Goal: Navigation & Orientation: Find specific page/section

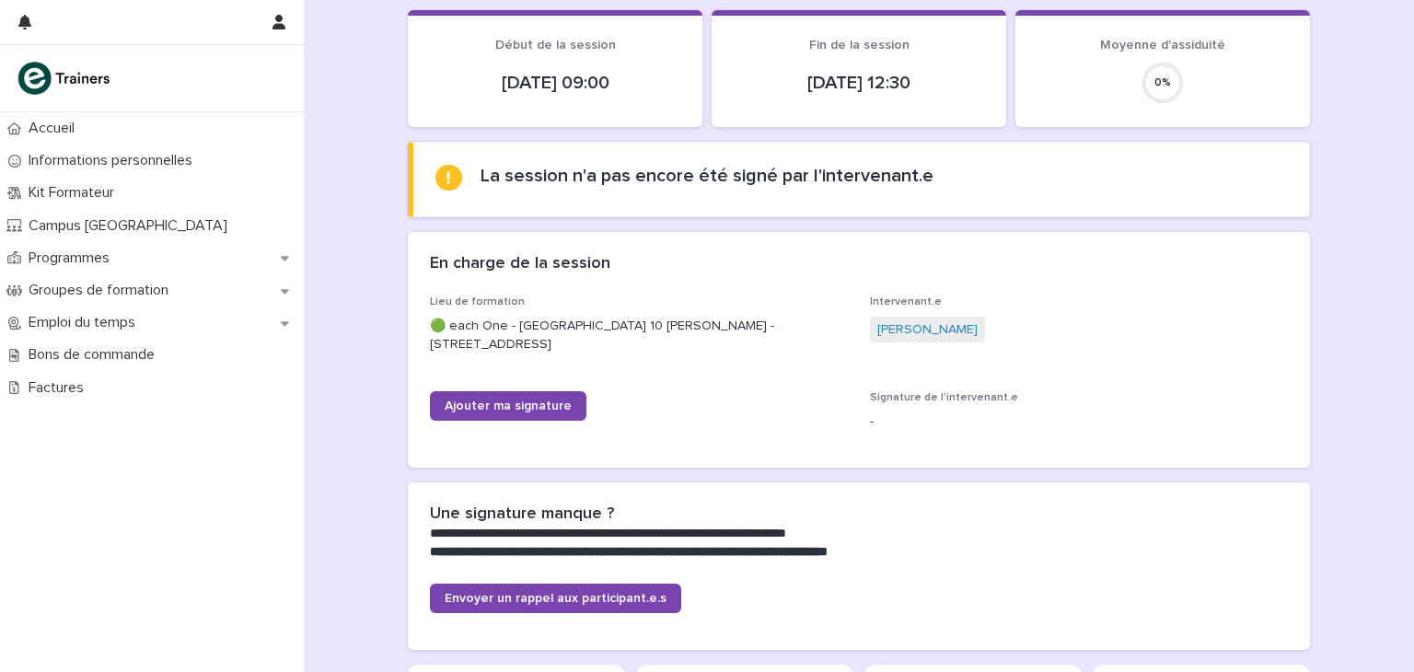
scroll to position [276, 0]
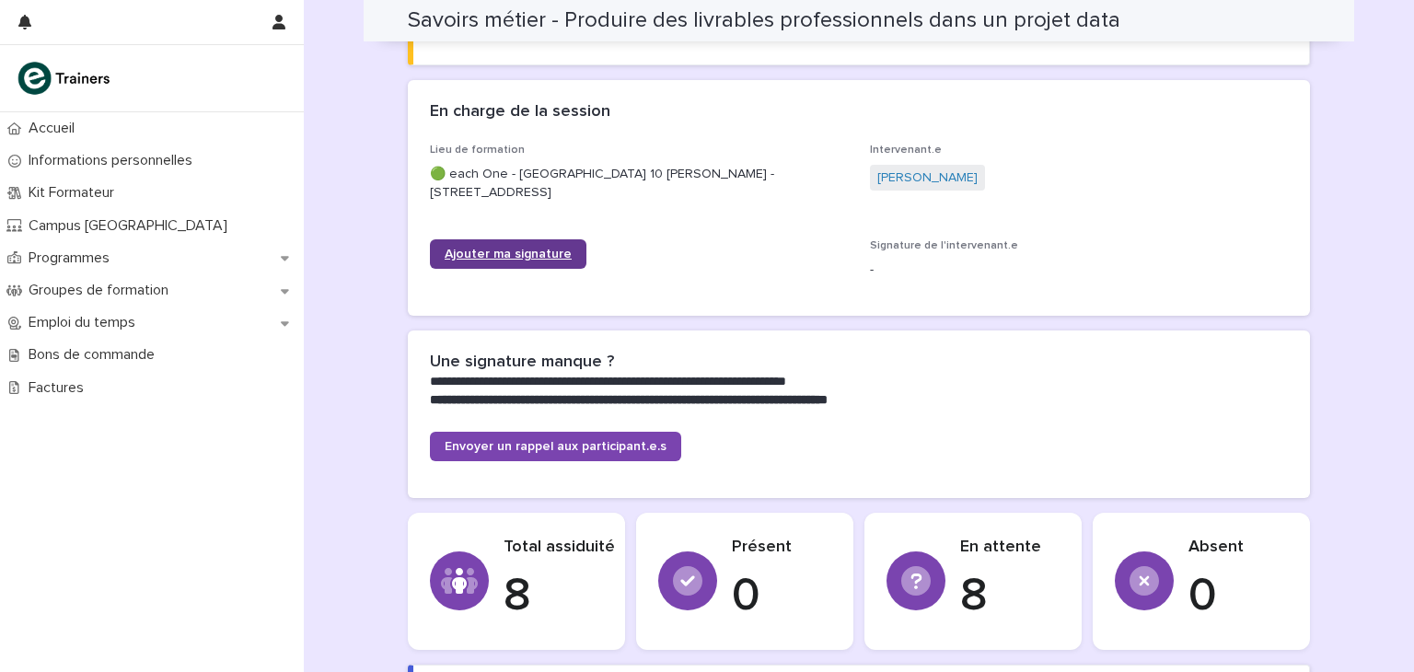
click at [571, 255] on link "Ajouter ma signature" at bounding box center [508, 253] width 157 height 29
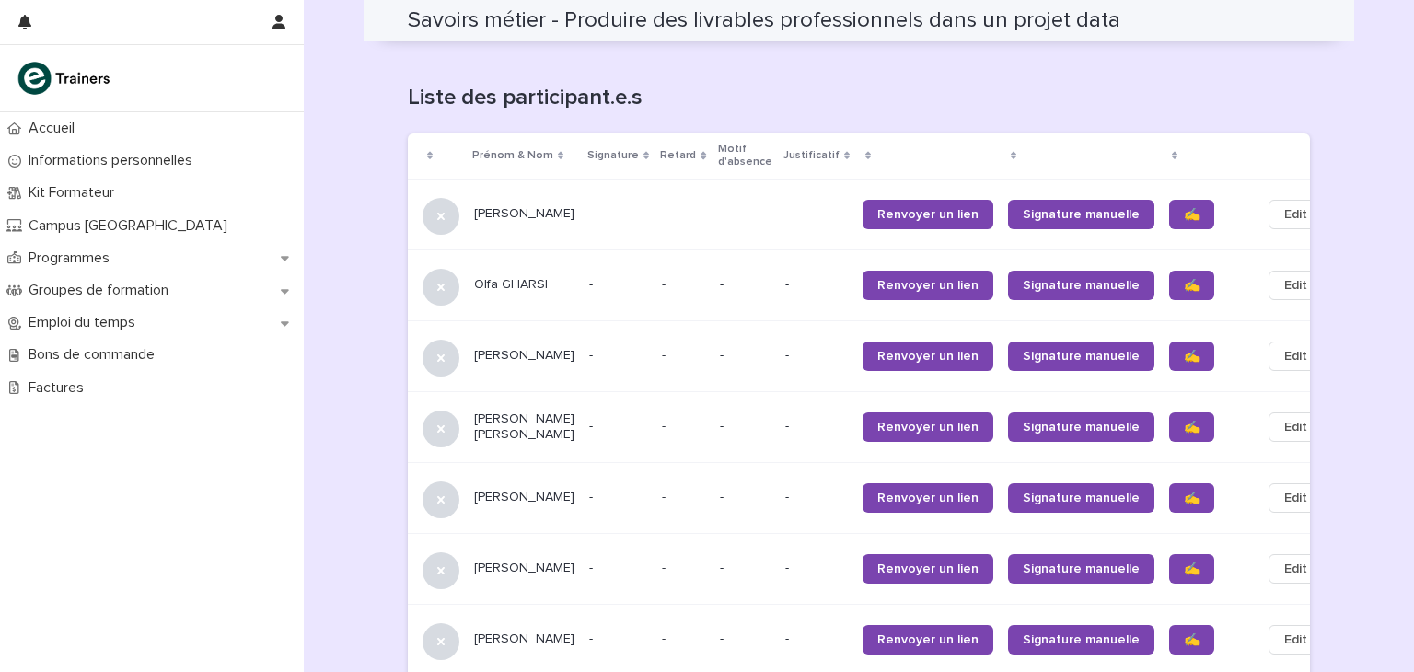
scroll to position [1249, 0]
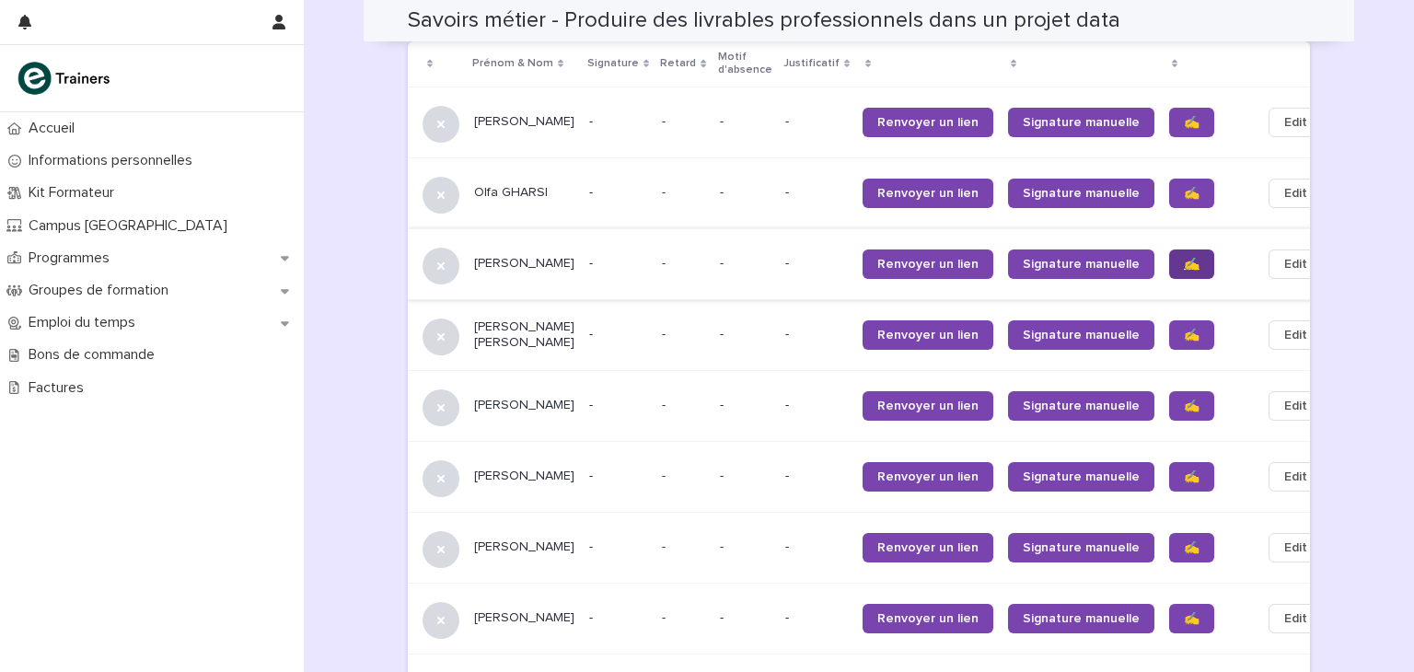
click at [1184, 258] on span "✍️" at bounding box center [1192, 264] width 16 height 13
click at [1184, 400] on span "✍️" at bounding box center [1192, 406] width 16 height 13
click at [1184, 471] on span "✍️" at bounding box center [1192, 477] width 16 height 13
click at [1169, 542] on link "✍️" at bounding box center [1191, 547] width 45 height 29
click at [1184, 612] on span "✍️" at bounding box center [1192, 618] width 16 height 13
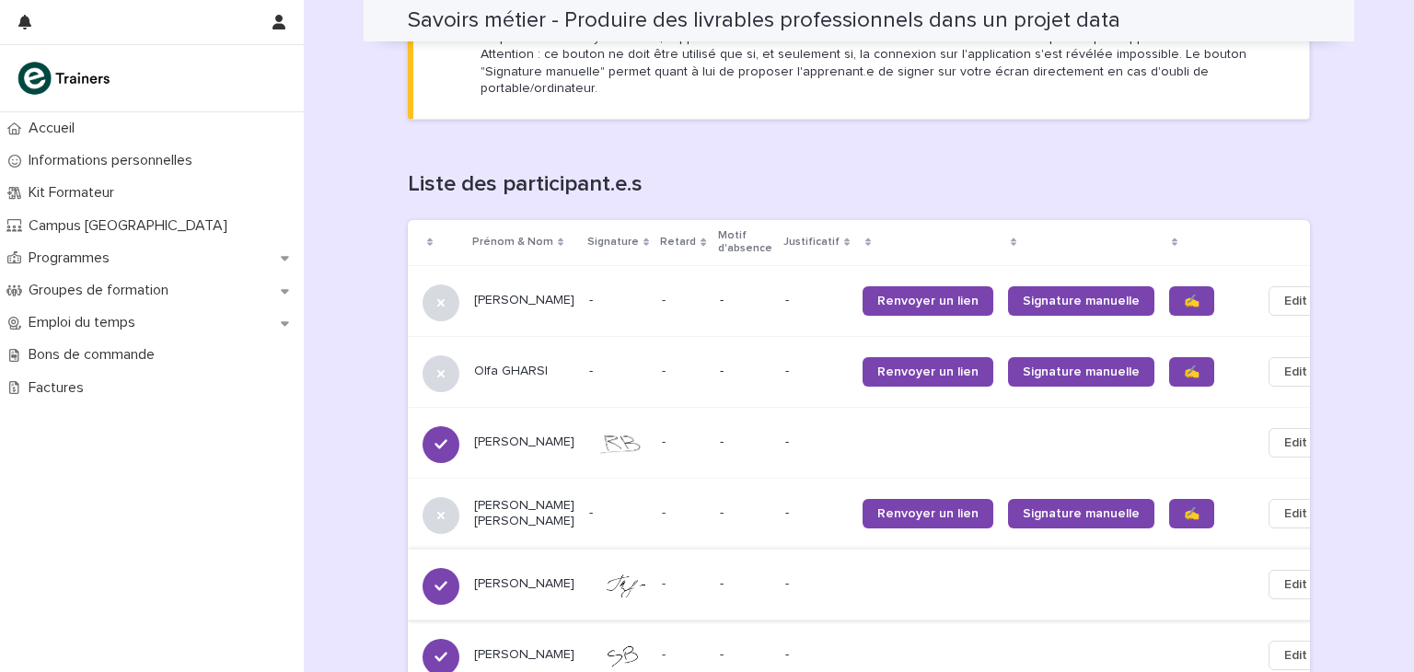
scroll to position [1057, 0]
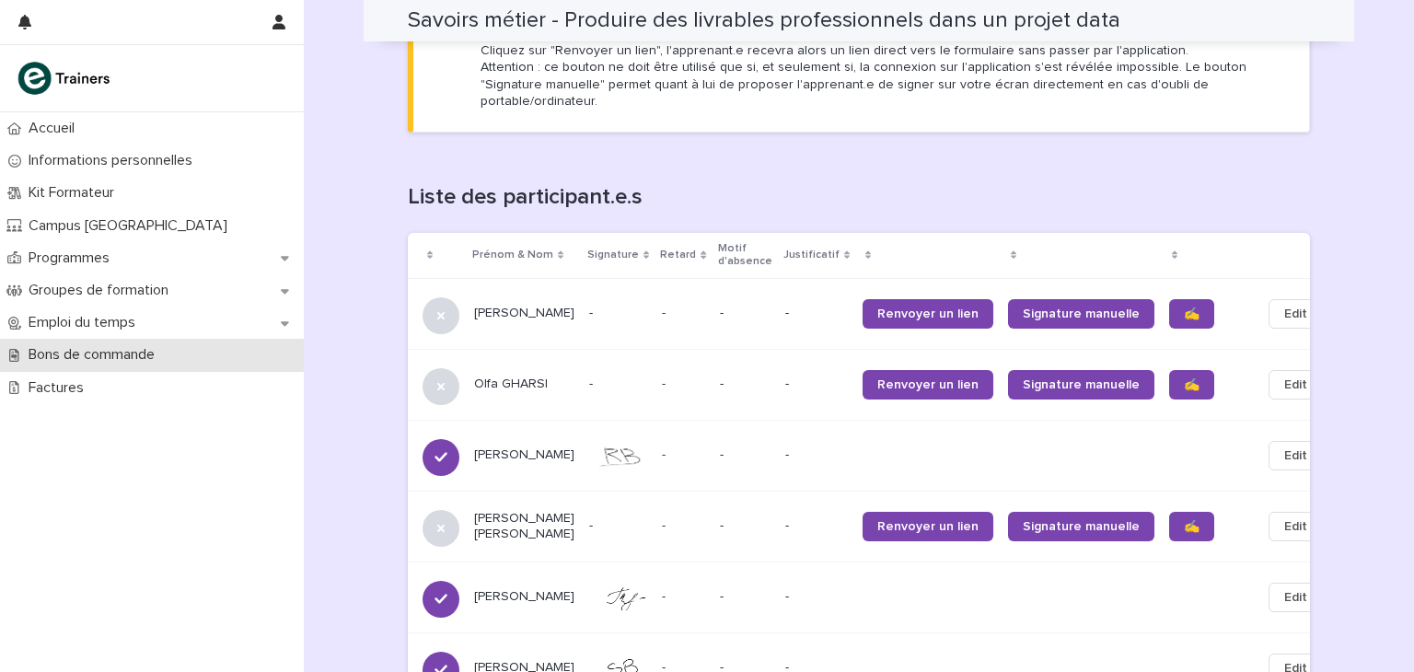
click at [85, 353] on p "Bons de commande" at bounding box center [95, 354] width 148 height 17
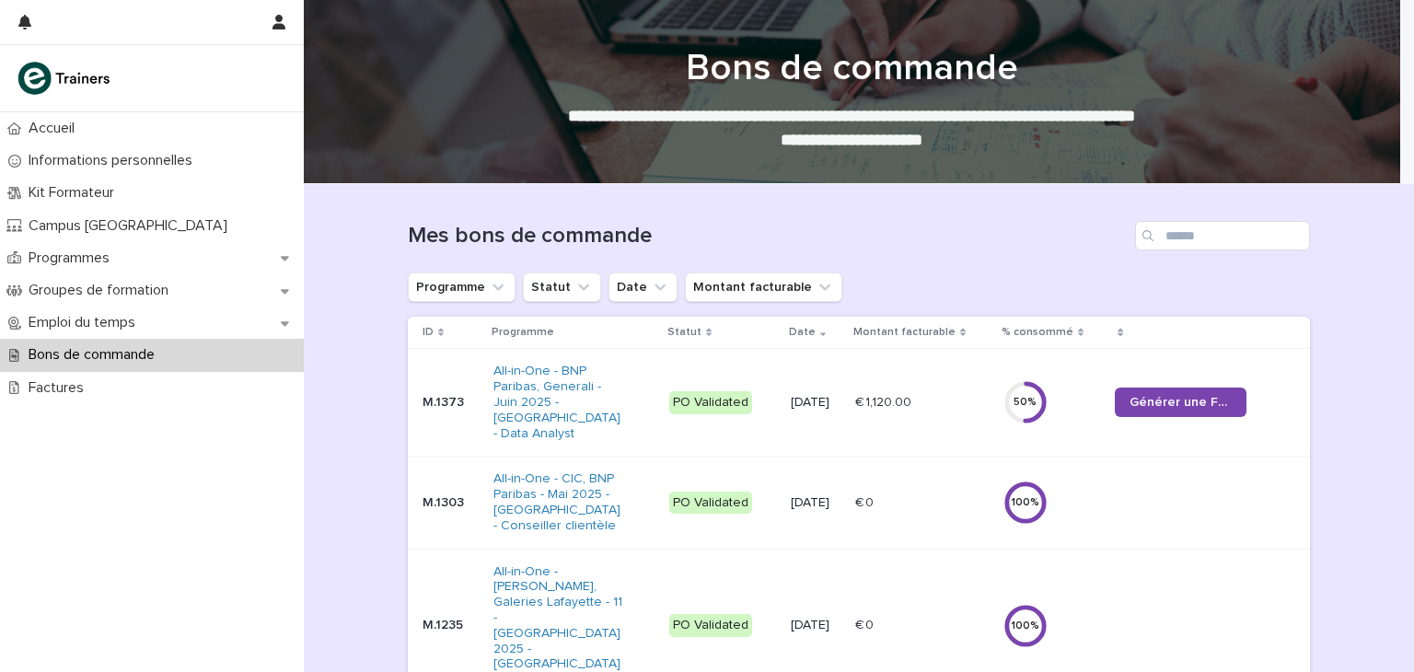
click at [96, 351] on p "Bons de commande" at bounding box center [95, 354] width 148 height 17
click at [99, 329] on p "Emploi du temps" at bounding box center [85, 322] width 129 height 17
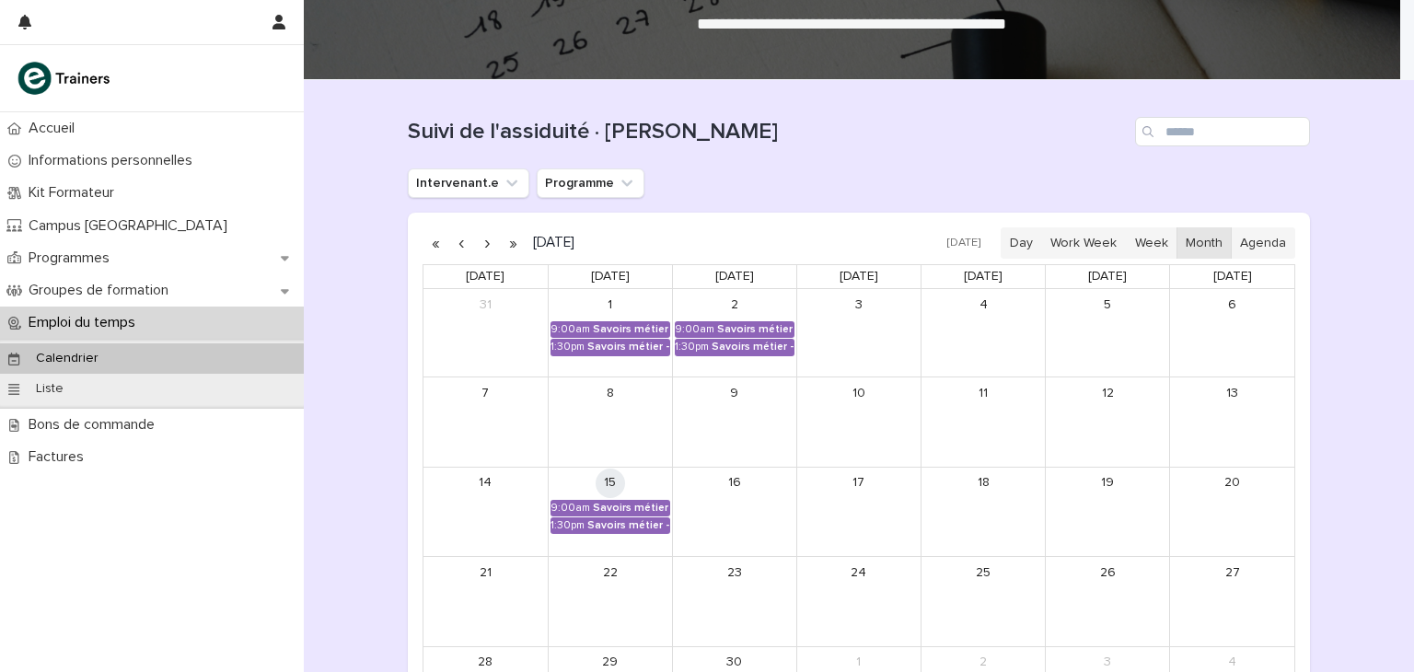
scroll to position [326, 0]
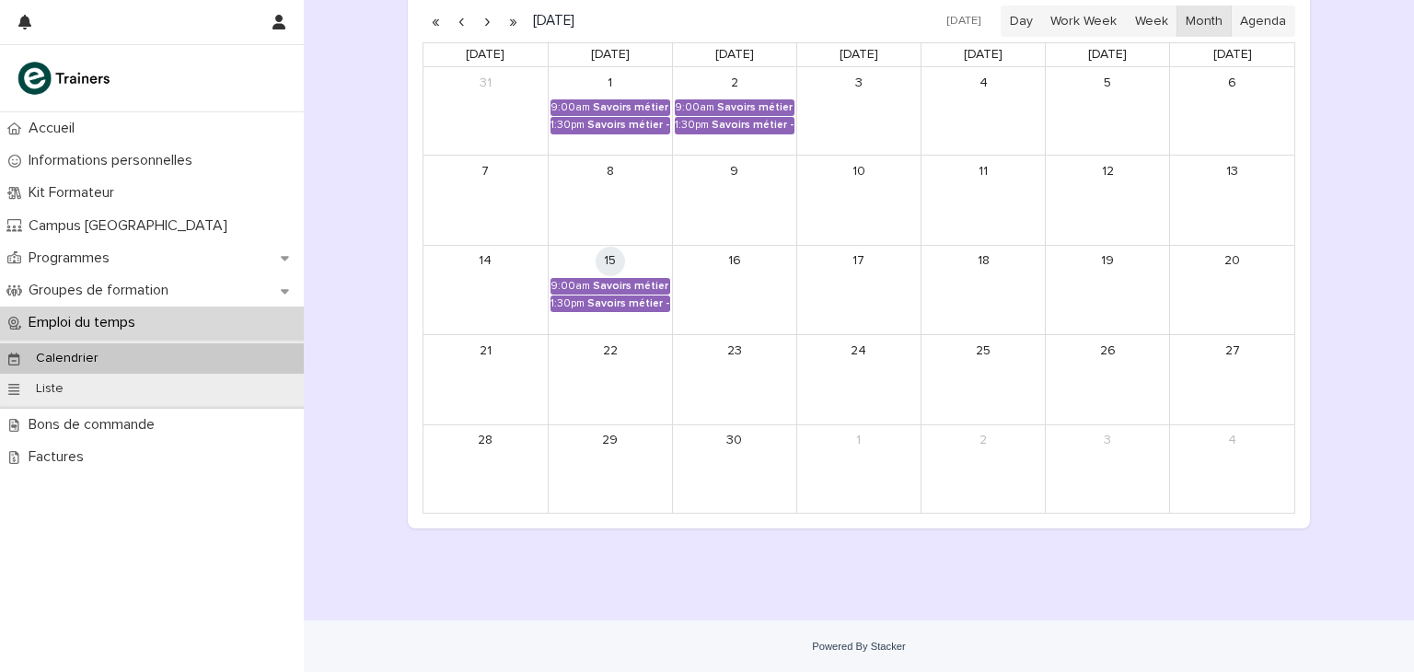
click at [102, 362] on p "Calendrier" at bounding box center [67, 359] width 92 height 16
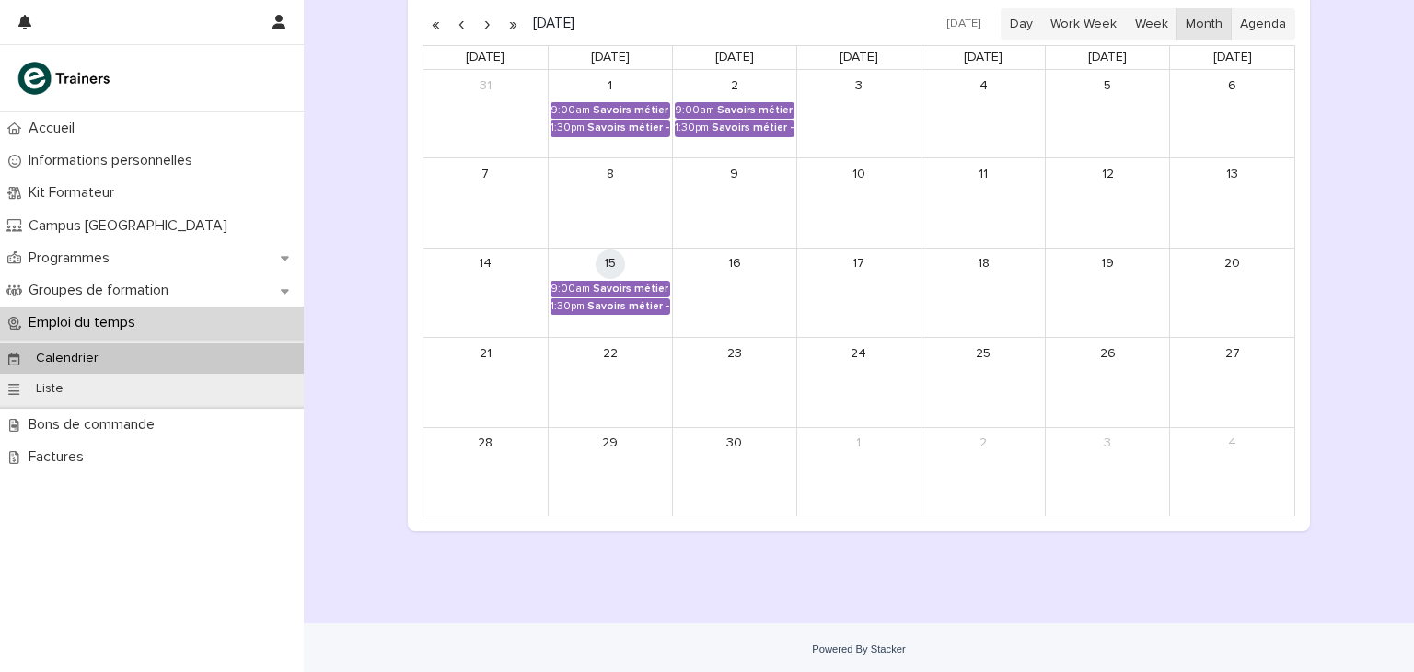
scroll to position [326, 0]
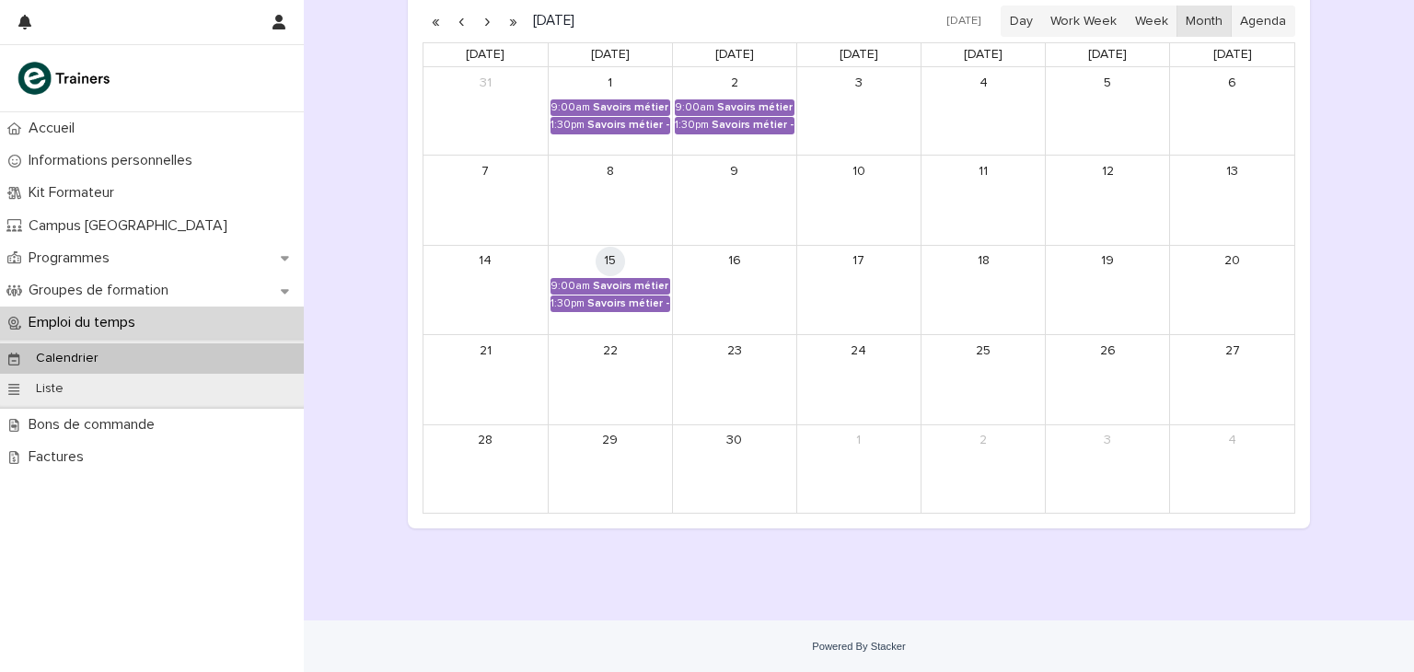
click at [484, 17] on button "button" at bounding box center [487, 20] width 26 height 29
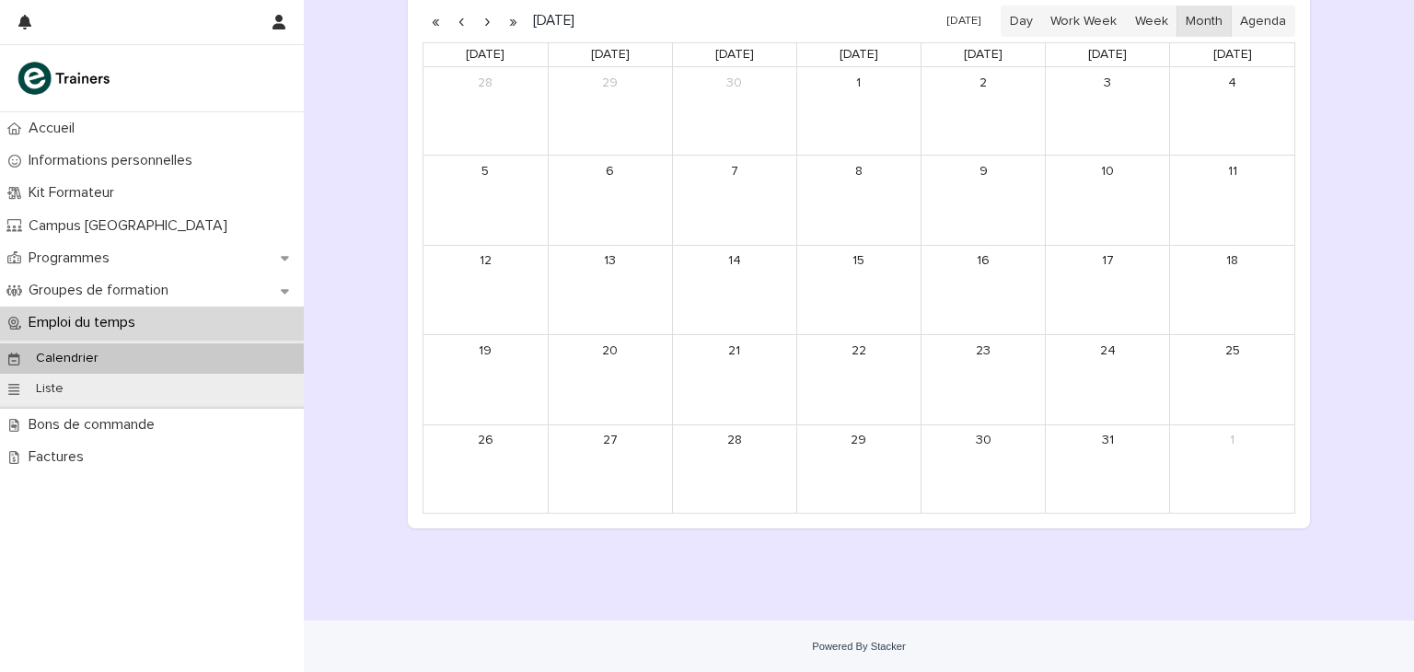
click at [484, 17] on button "button" at bounding box center [487, 20] width 26 height 29
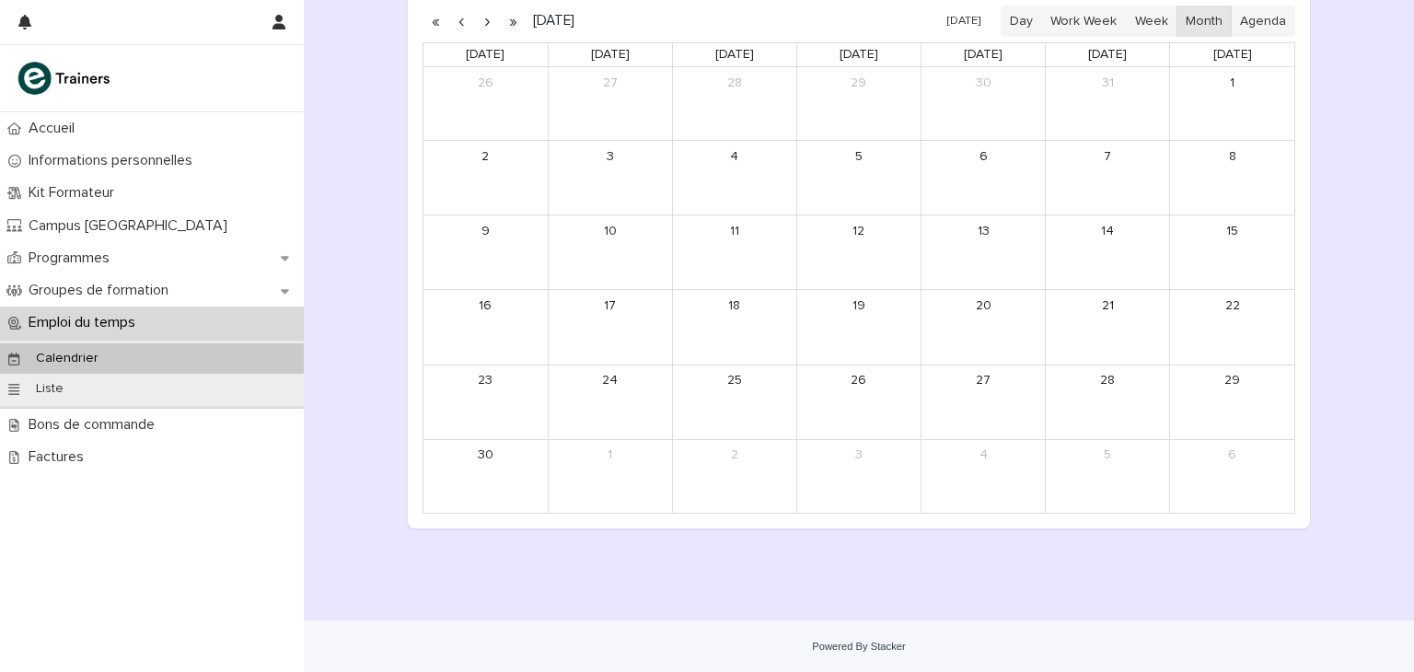
click at [484, 17] on button "button" at bounding box center [487, 20] width 26 height 29
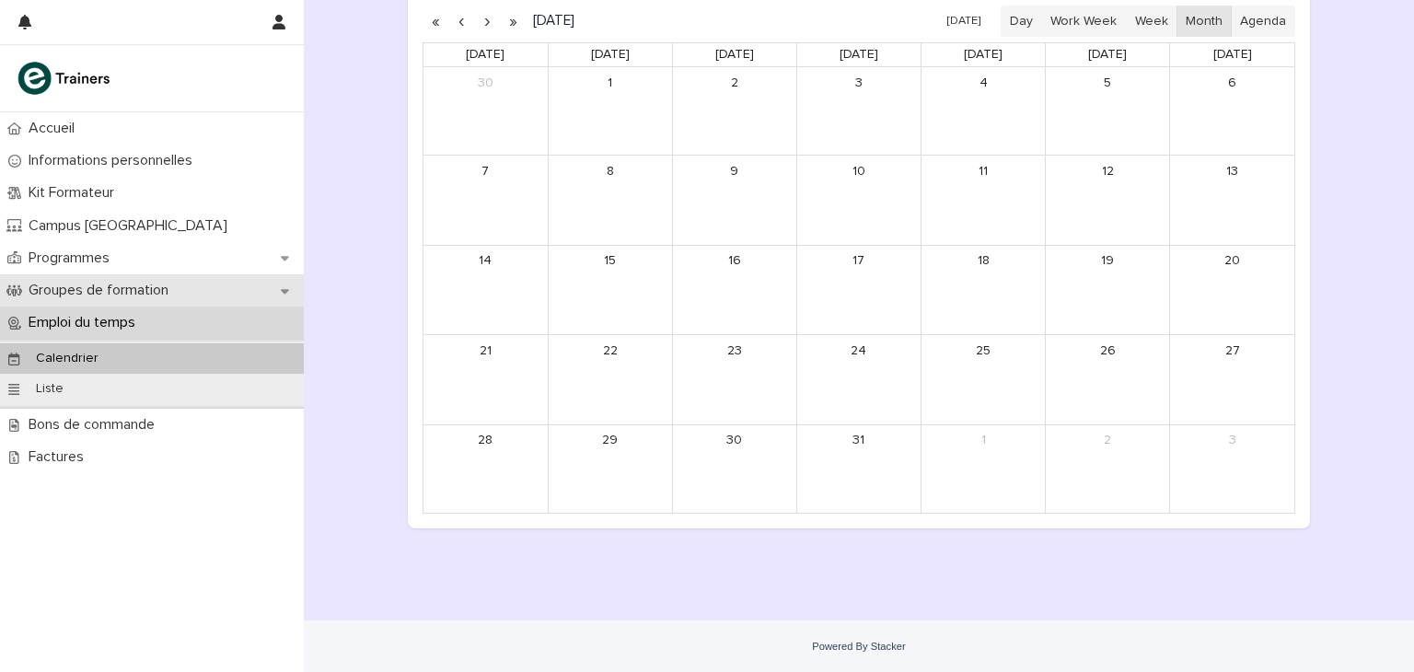
click at [126, 288] on p "Groupes de formation" at bounding box center [102, 290] width 162 height 17
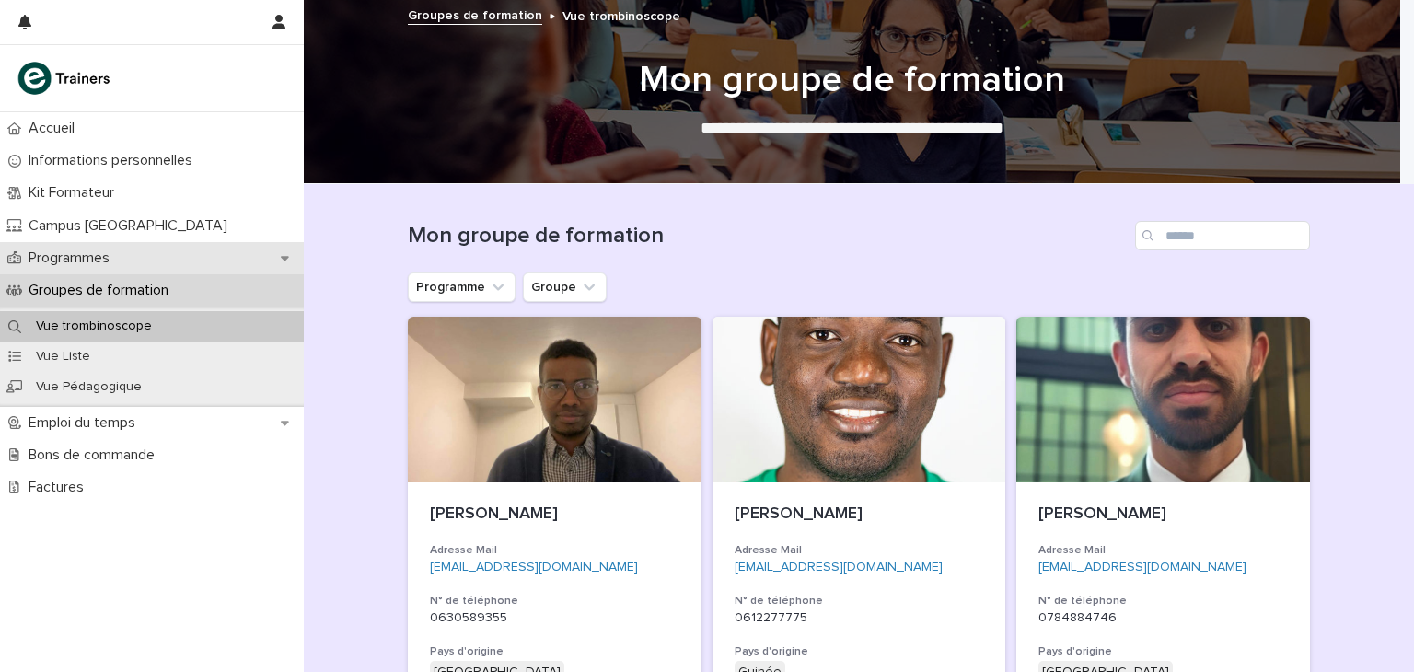
click at [129, 244] on div "Programmes" at bounding box center [152, 258] width 304 height 32
